Goal: Transaction & Acquisition: Purchase product/service

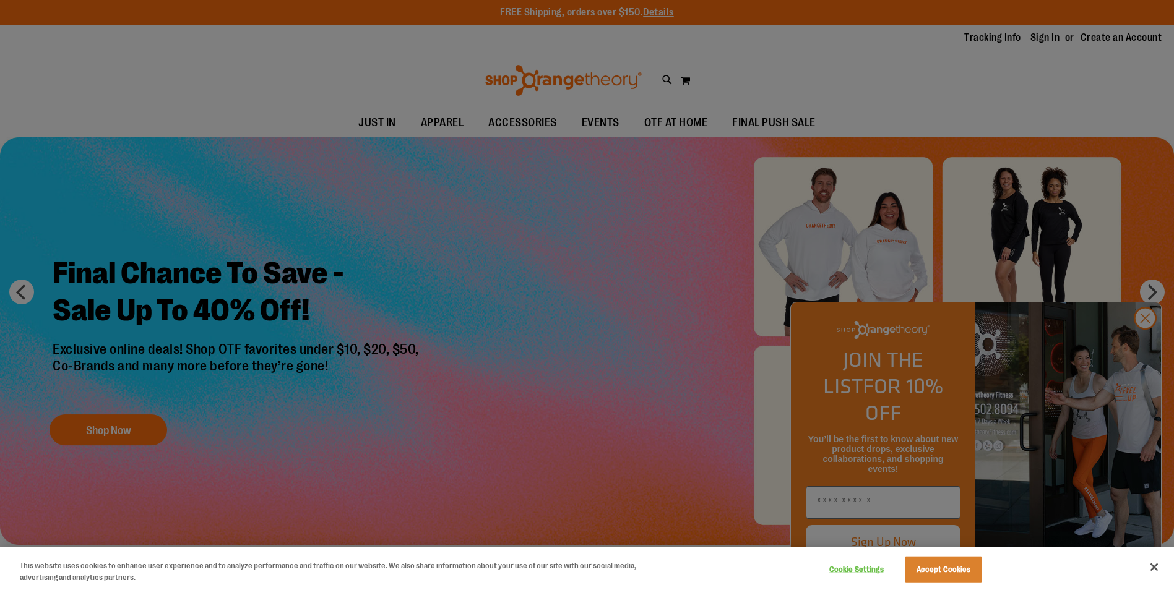
click at [1143, 344] on div at bounding box center [587, 295] width 1174 height 590
click at [1153, 345] on div at bounding box center [587, 295] width 1174 height 590
click at [1150, 341] on div at bounding box center [587, 295] width 1174 height 590
click at [938, 571] on button "Accept Cookies" at bounding box center [943, 570] width 77 height 26
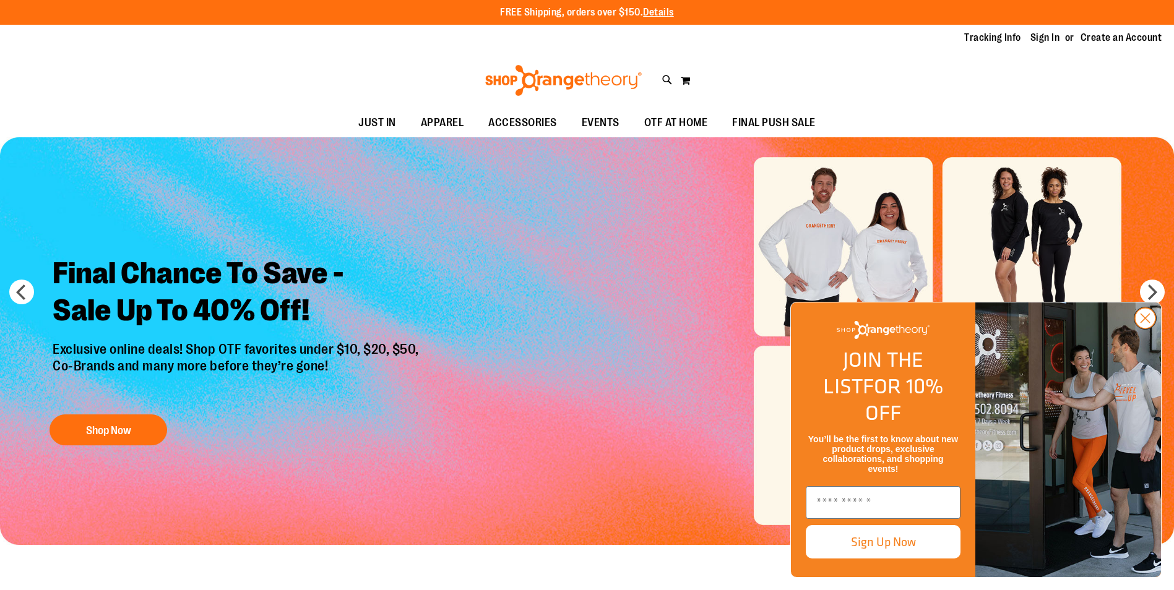
click at [1152, 329] on circle "Close dialog" at bounding box center [1145, 318] width 20 height 20
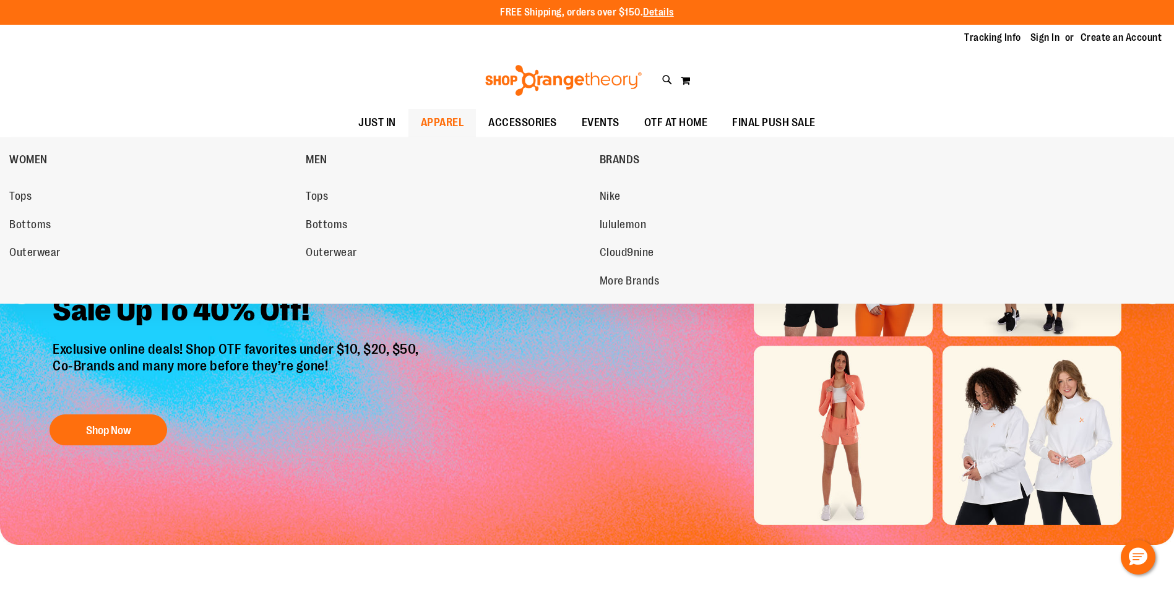
click at [443, 116] on span "APPAREL" at bounding box center [442, 123] width 43 height 28
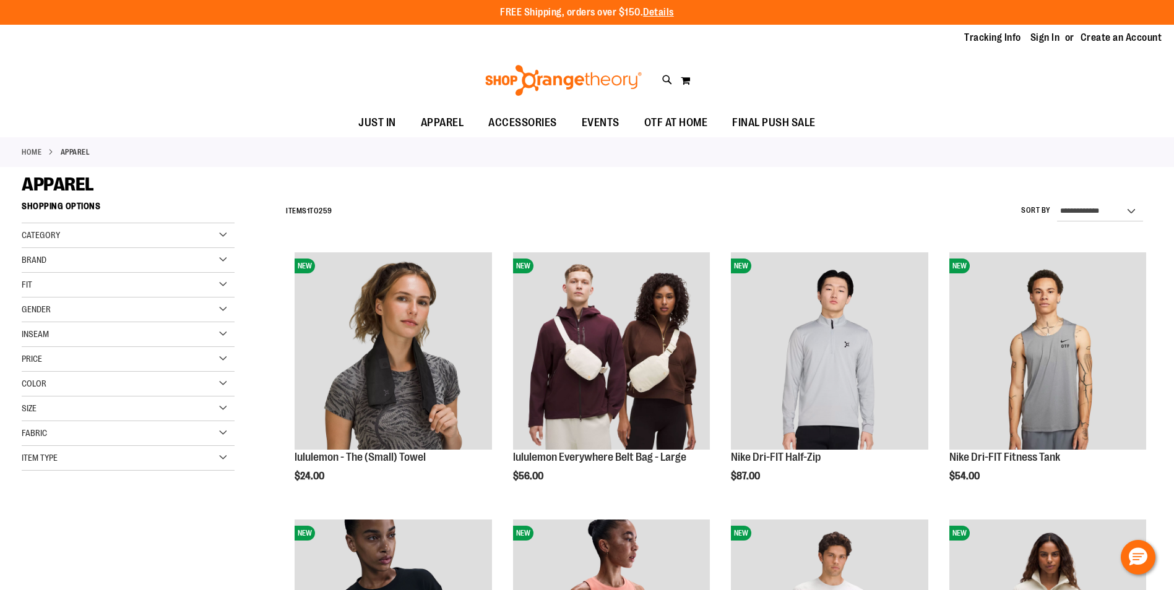
click at [510, 123] on span "ACCESSORIES" at bounding box center [522, 123] width 69 height 28
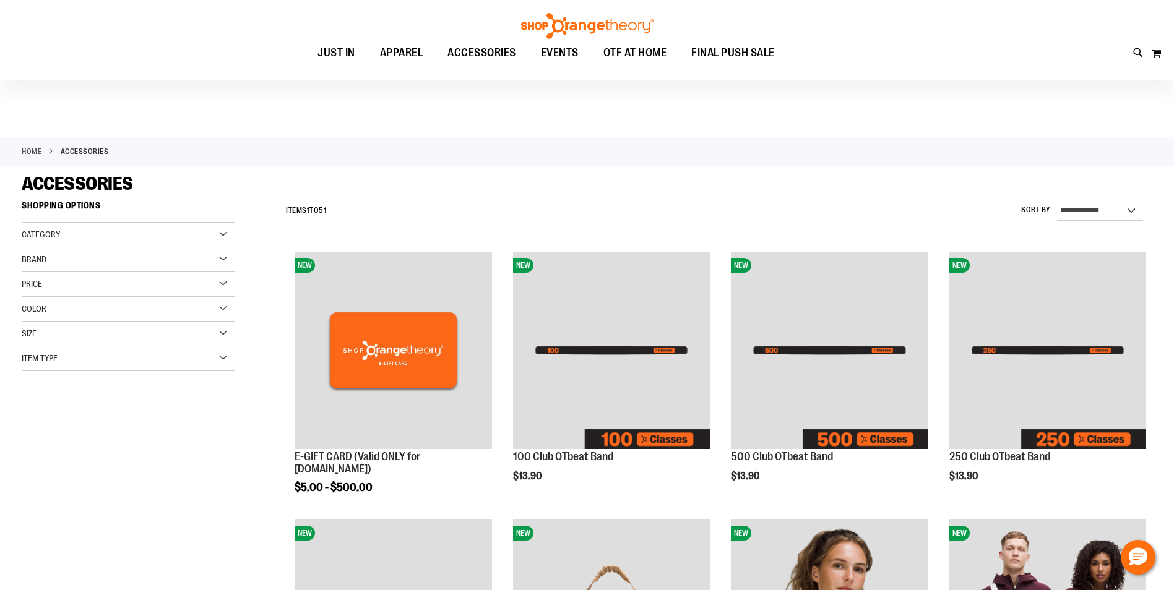
scroll to position [185, 0]
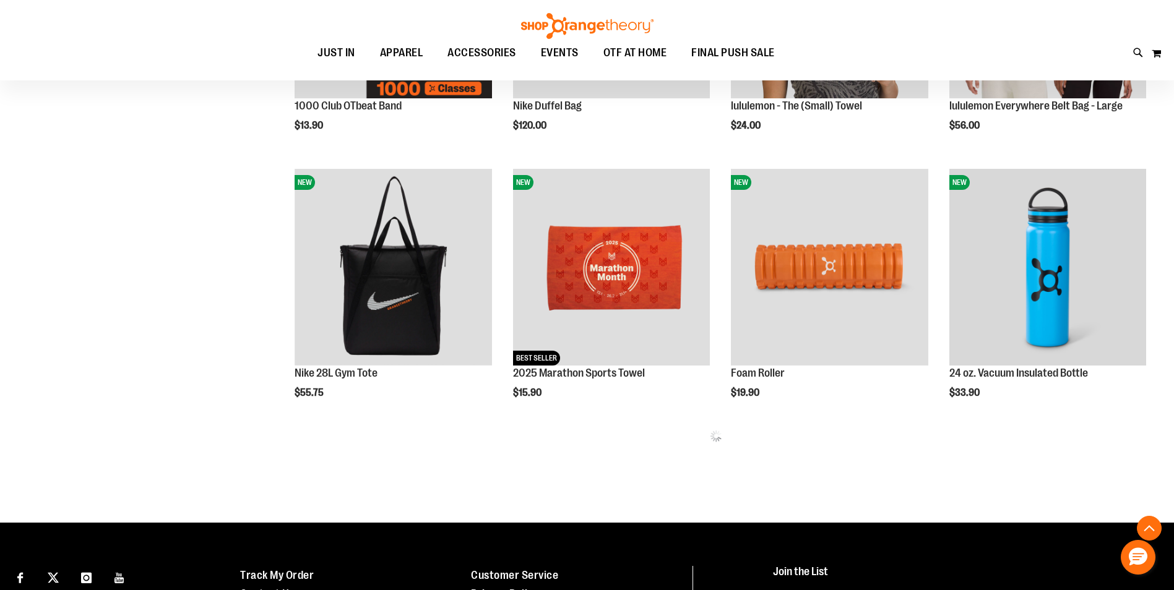
scroll to position [680, 0]
